Goal: Task Accomplishment & Management: Use online tool/utility

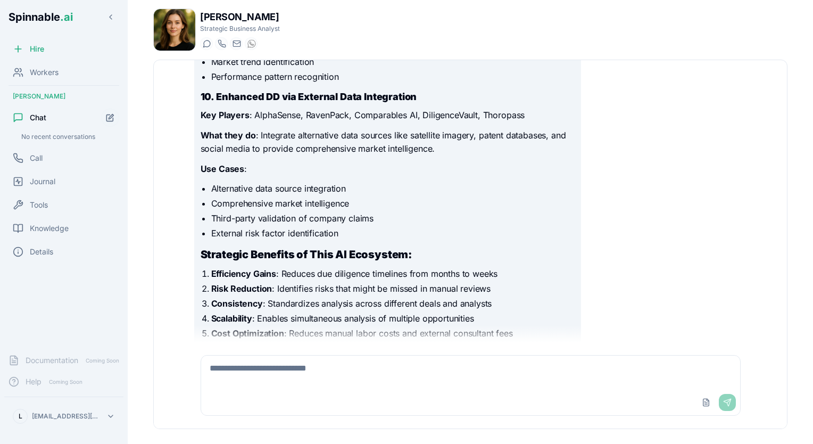
scroll to position [1697, 0]
click at [49, 71] on span "Workers" at bounding box center [44, 72] width 29 height 11
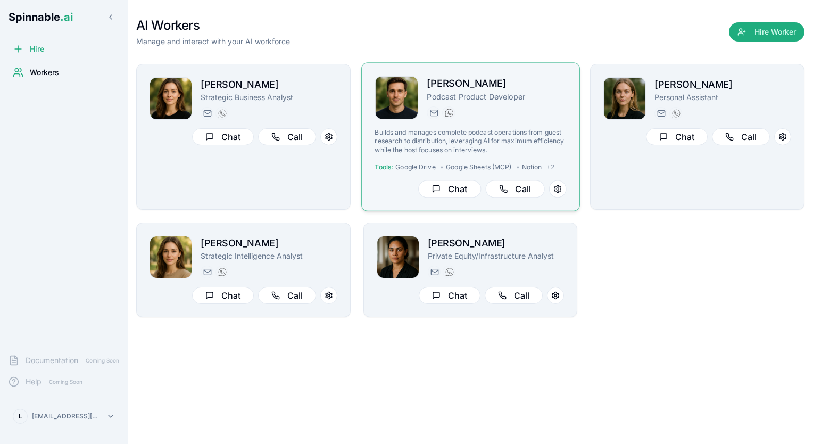
click at [524, 81] on h2 "[PERSON_NAME]" at bounding box center [496, 83] width 139 height 15
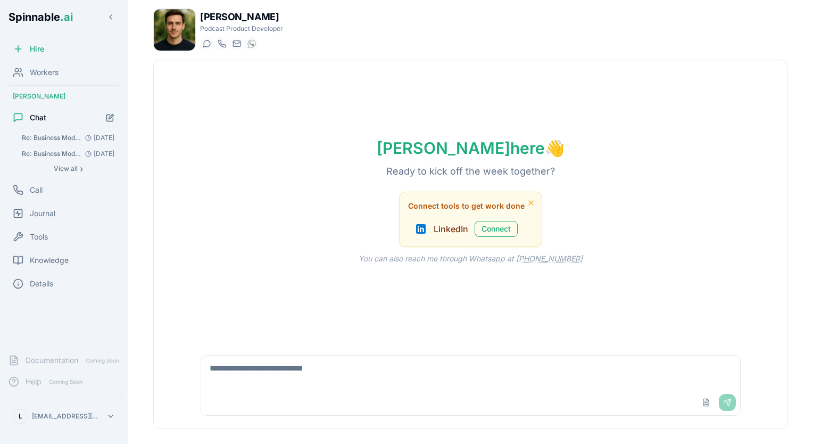
click at [304, 378] on textarea at bounding box center [470, 372] width 539 height 34
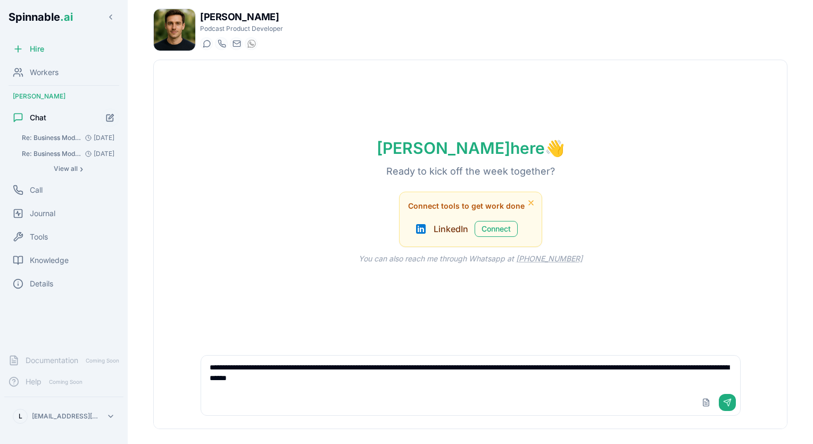
type textarea "**********"
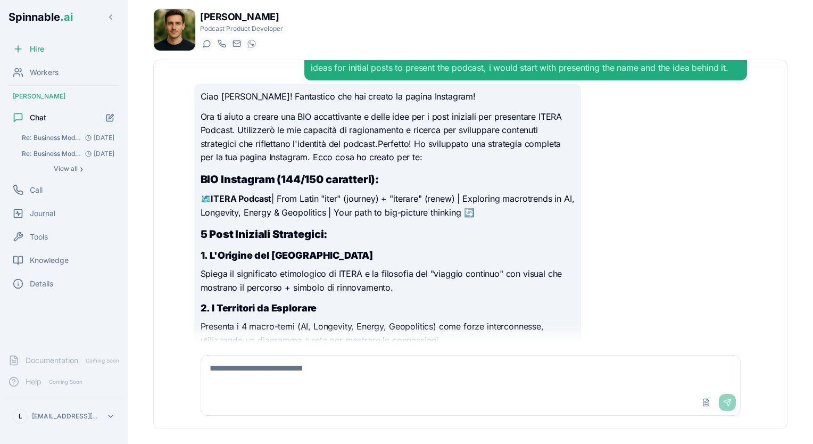
scroll to position [27, 0]
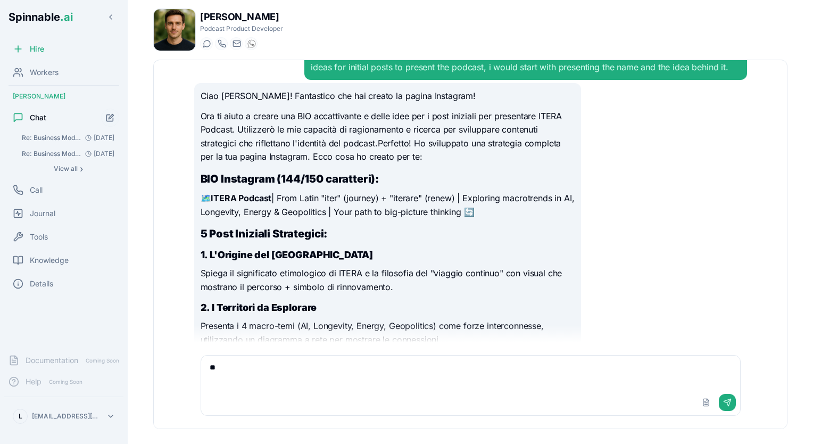
type textarea "*"
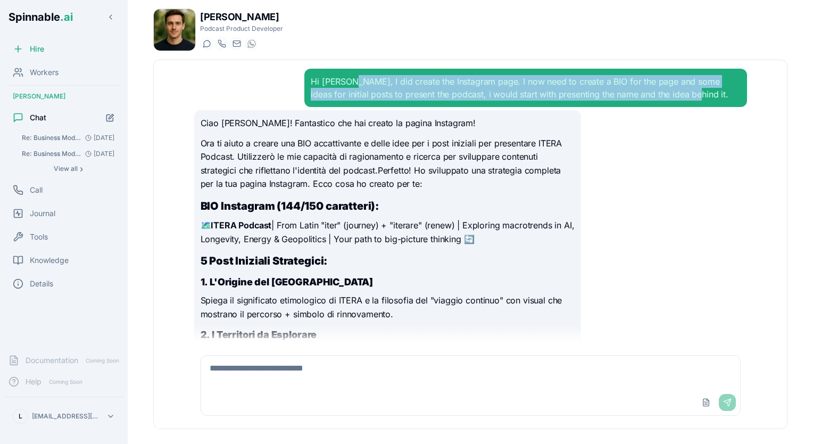
drag, startPoint x: 348, startPoint y: 81, endPoint x: 687, endPoint y: 100, distance: 339.5
click at [687, 100] on div "Hi [PERSON_NAME], I did create the Instagram page. I now need to create a BIO f…" at bounding box center [525, 88] width 429 height 26
copy div "I did create the Instagram page. I now need to create a BIO for the page and so…"
